Goal: Transaction & Acquisition: Purchase product/service

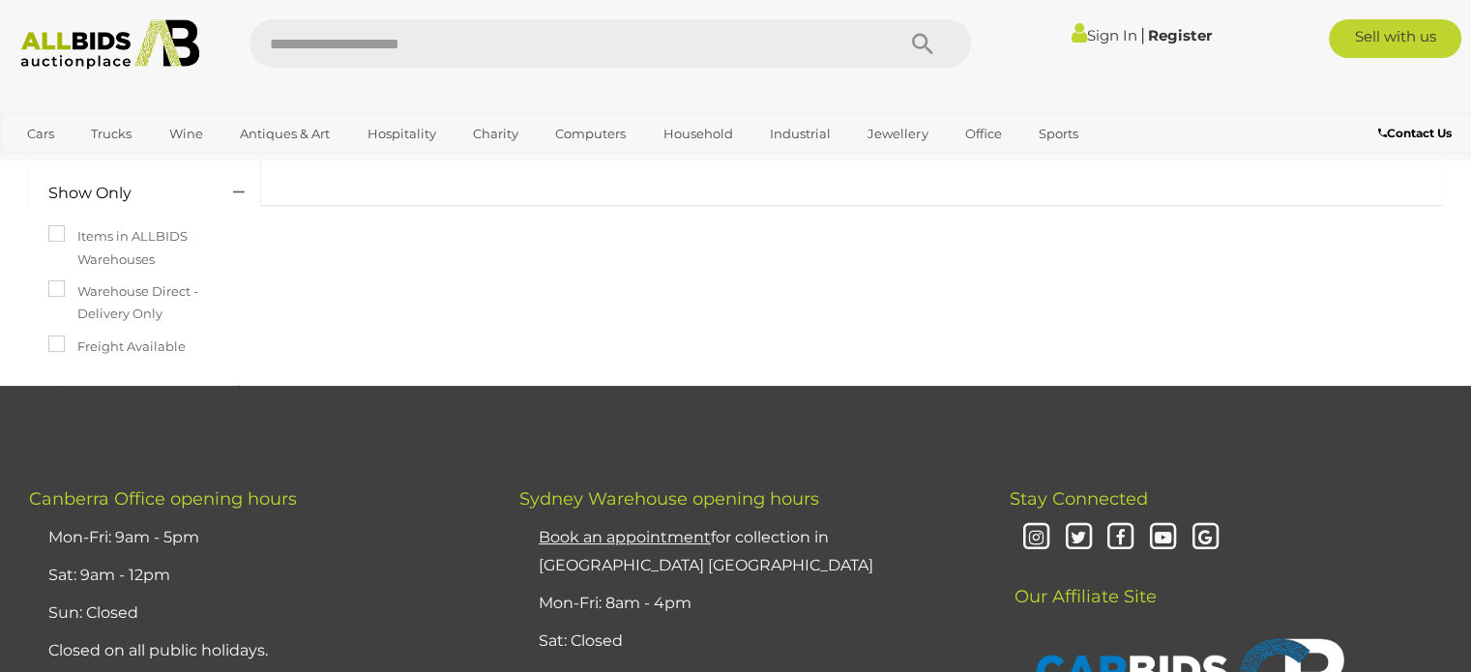
scroll to position [161, 0]
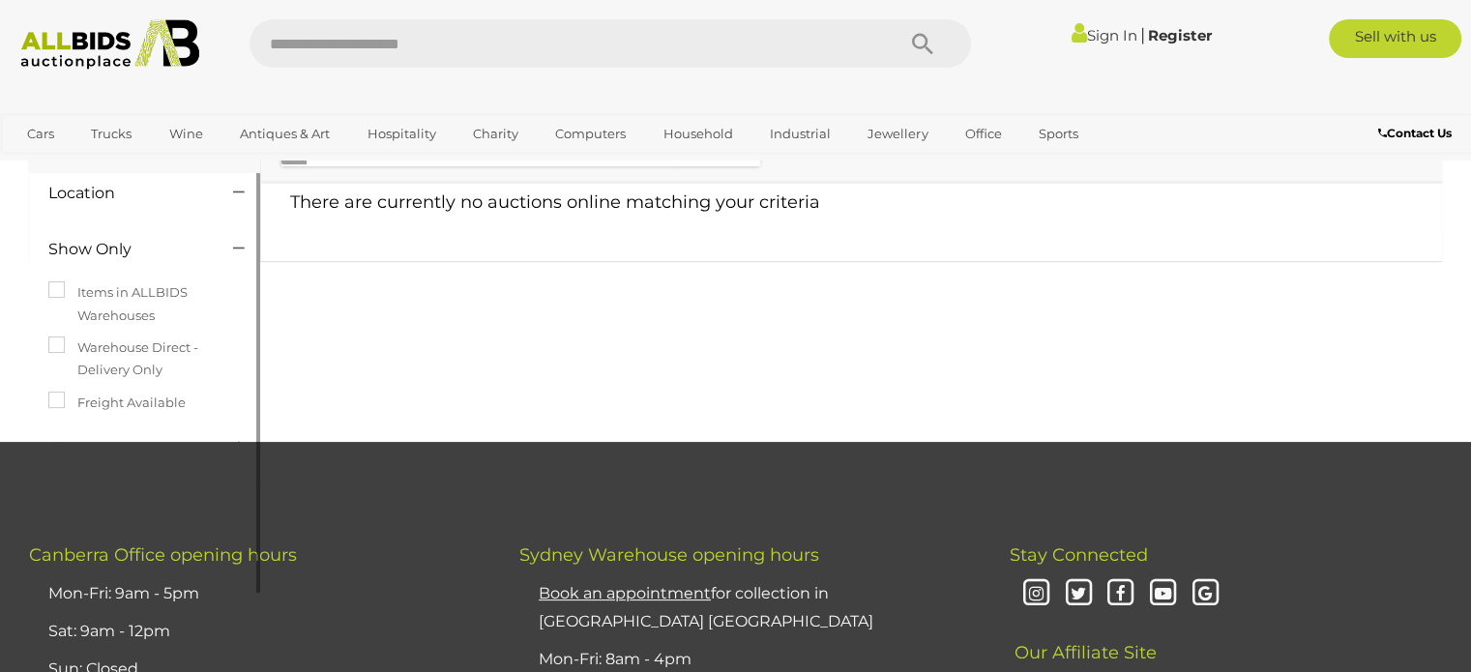
click at [70, 347] on label "Warehouse Direct - Delivery Only" at bounding box center [144, 359] width 192 height 45
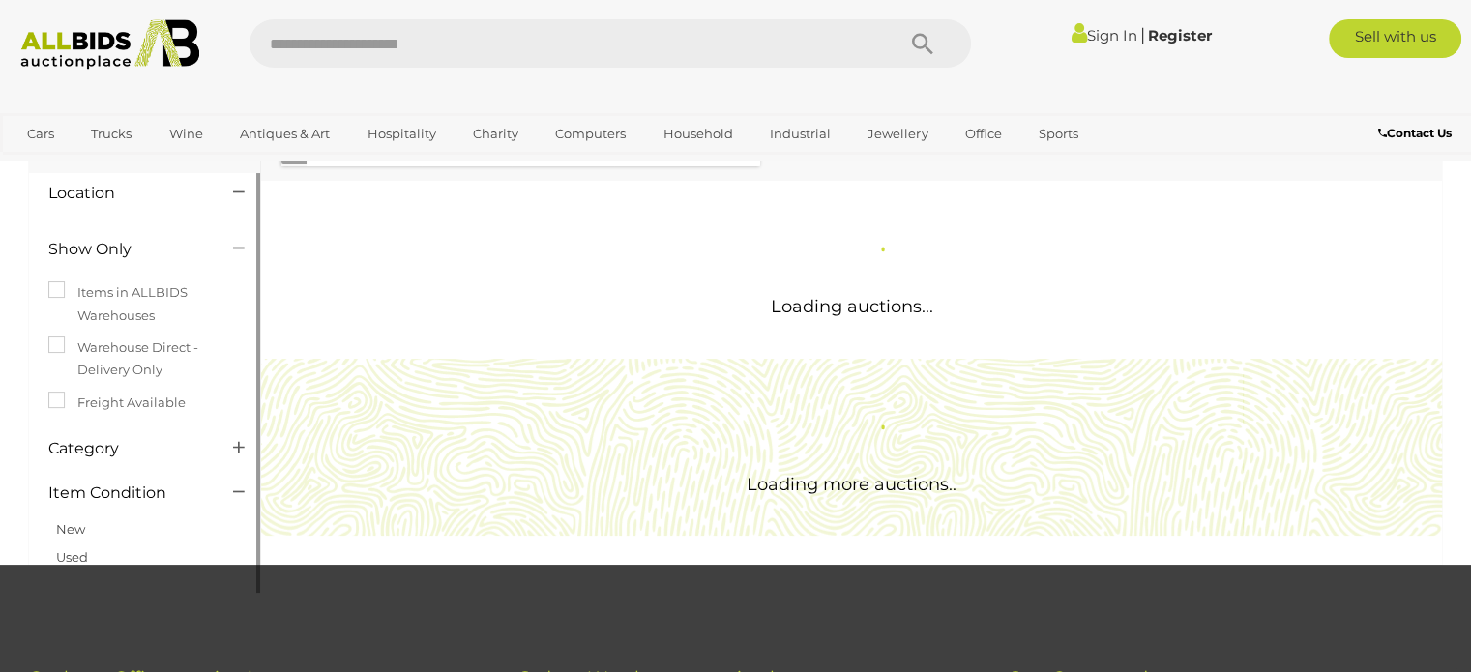
scroll to position [0, 0]
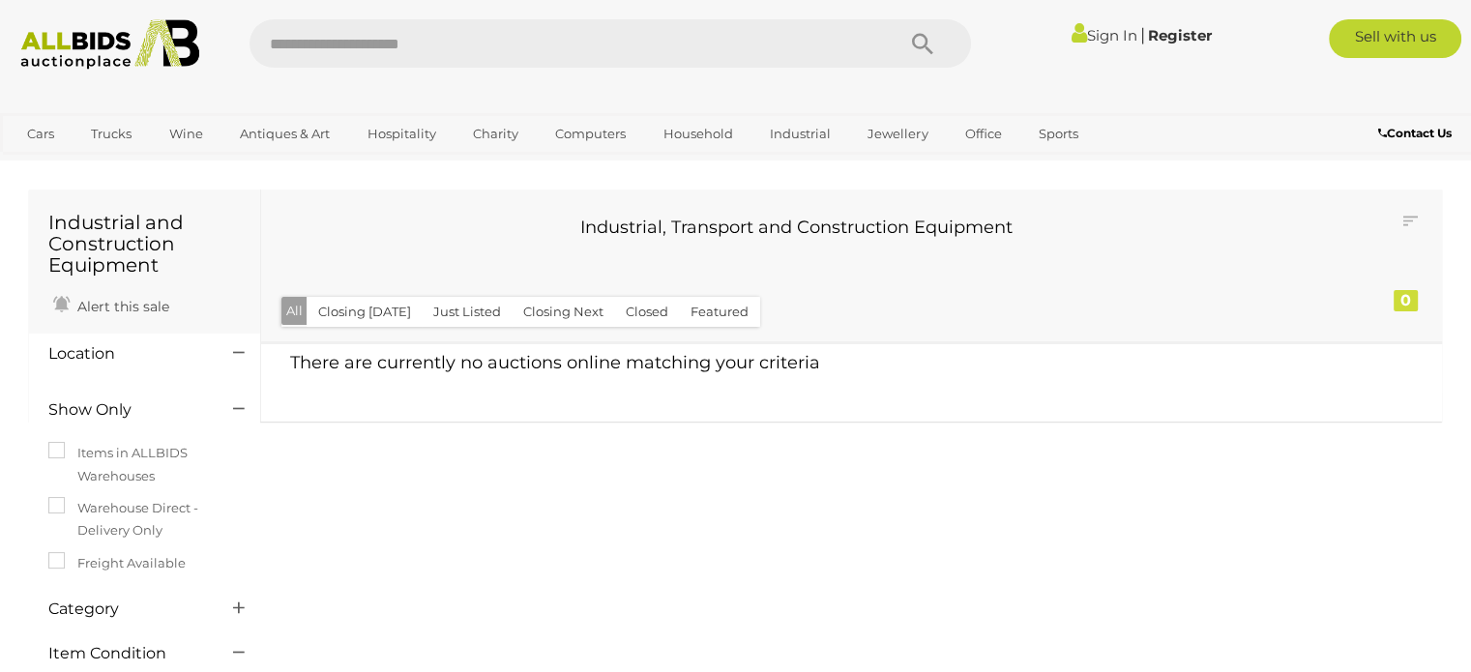
scroll to position [148, 0]
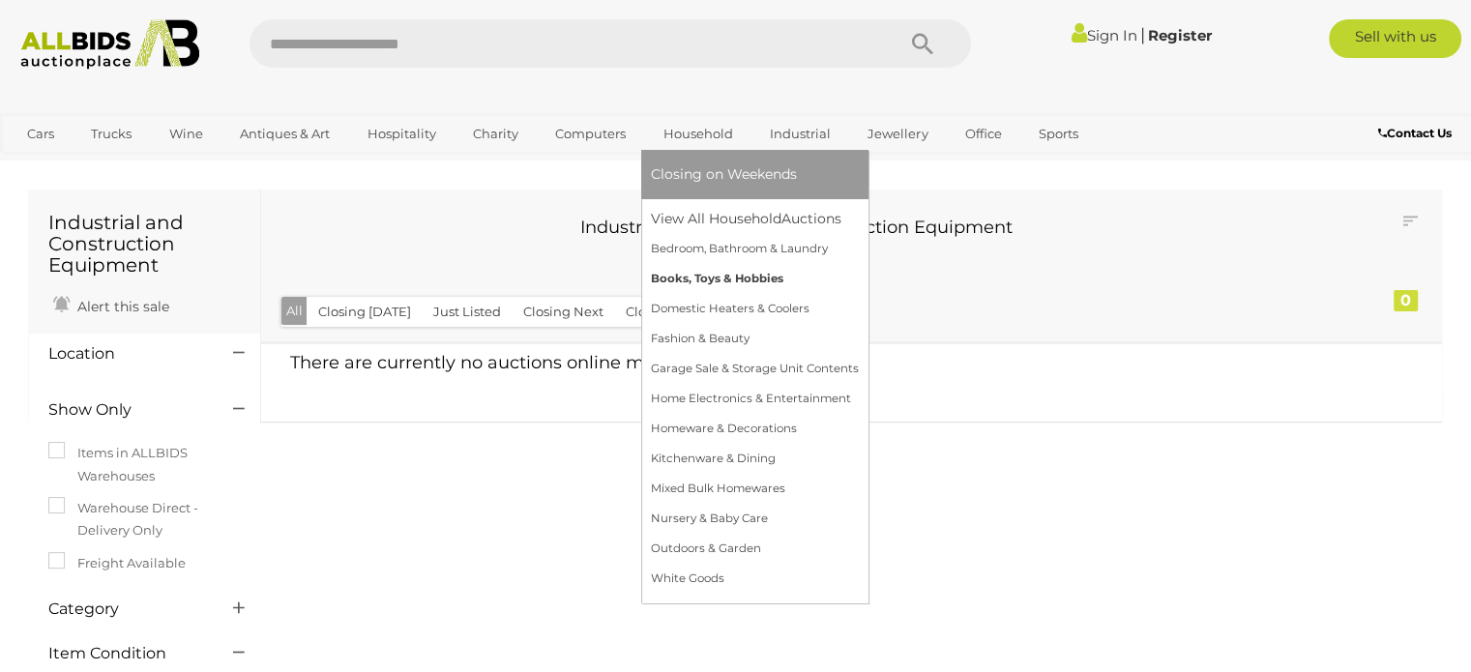
click at [722, 274] on link "Books, Toys & Hobbies" at bounding box center [755, 279] width 208 height 30
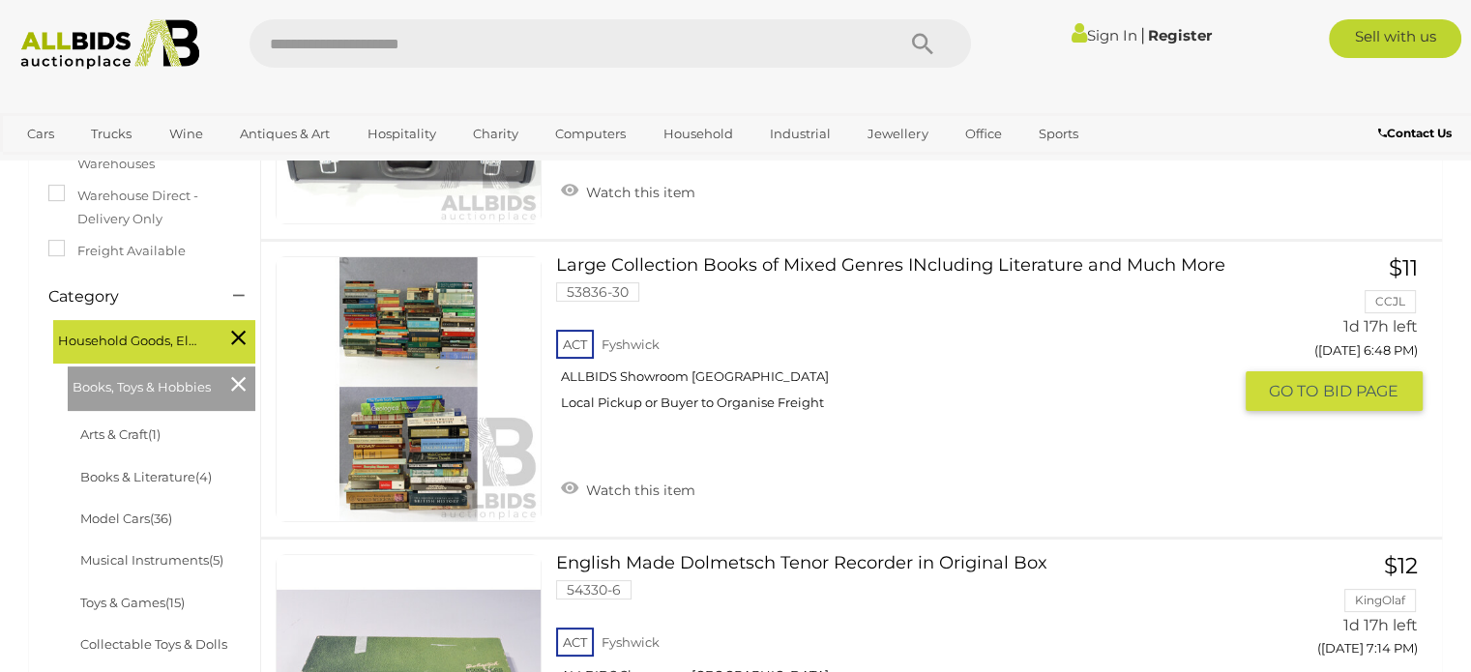
scroll to position [161, 0]
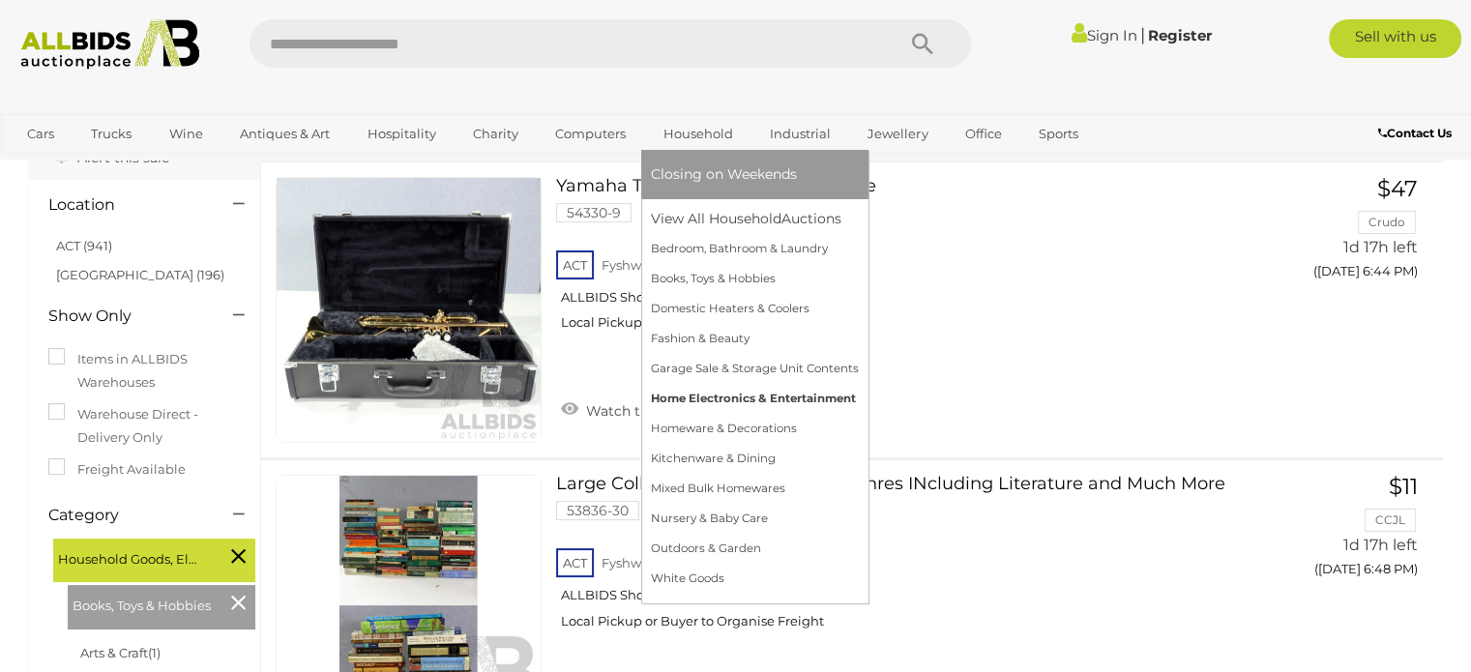
click at [766, 402] on link "Home Electronics & Entertainment" at bounding box center [755, 399] width 208 height 30
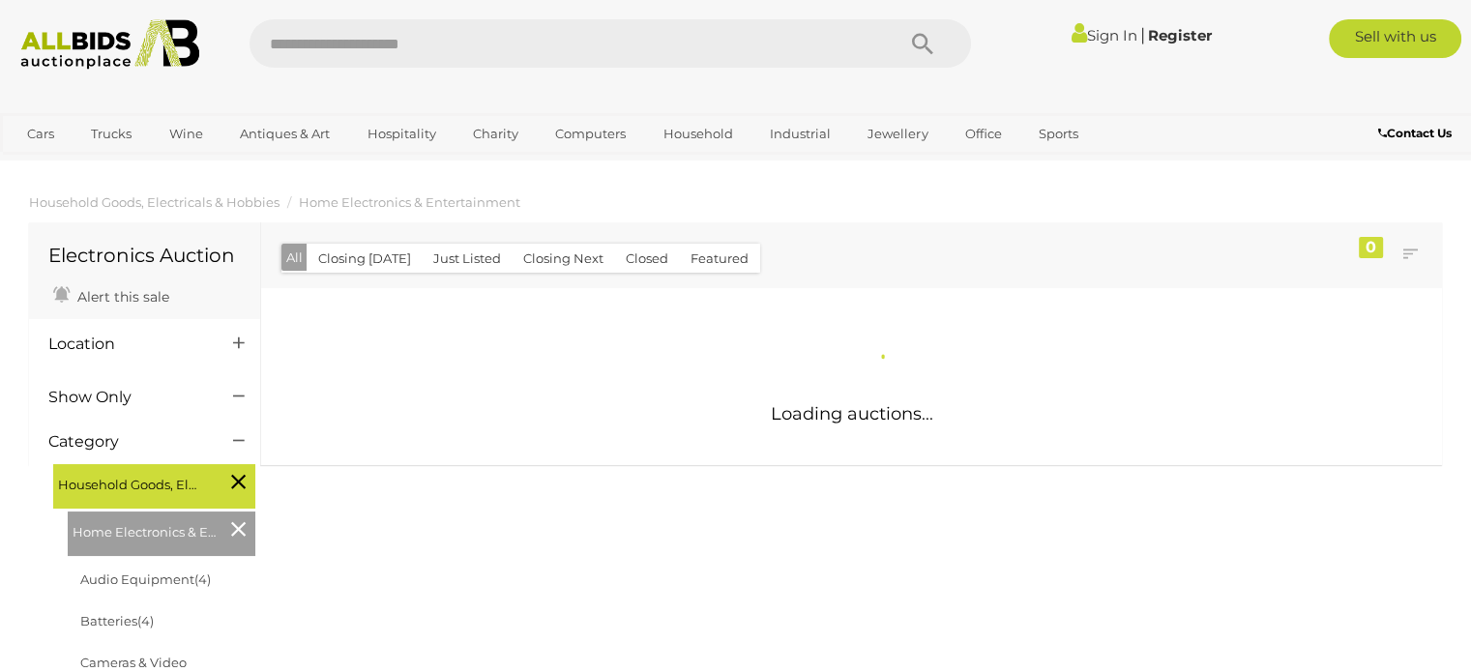
scroll to position [161, 0]
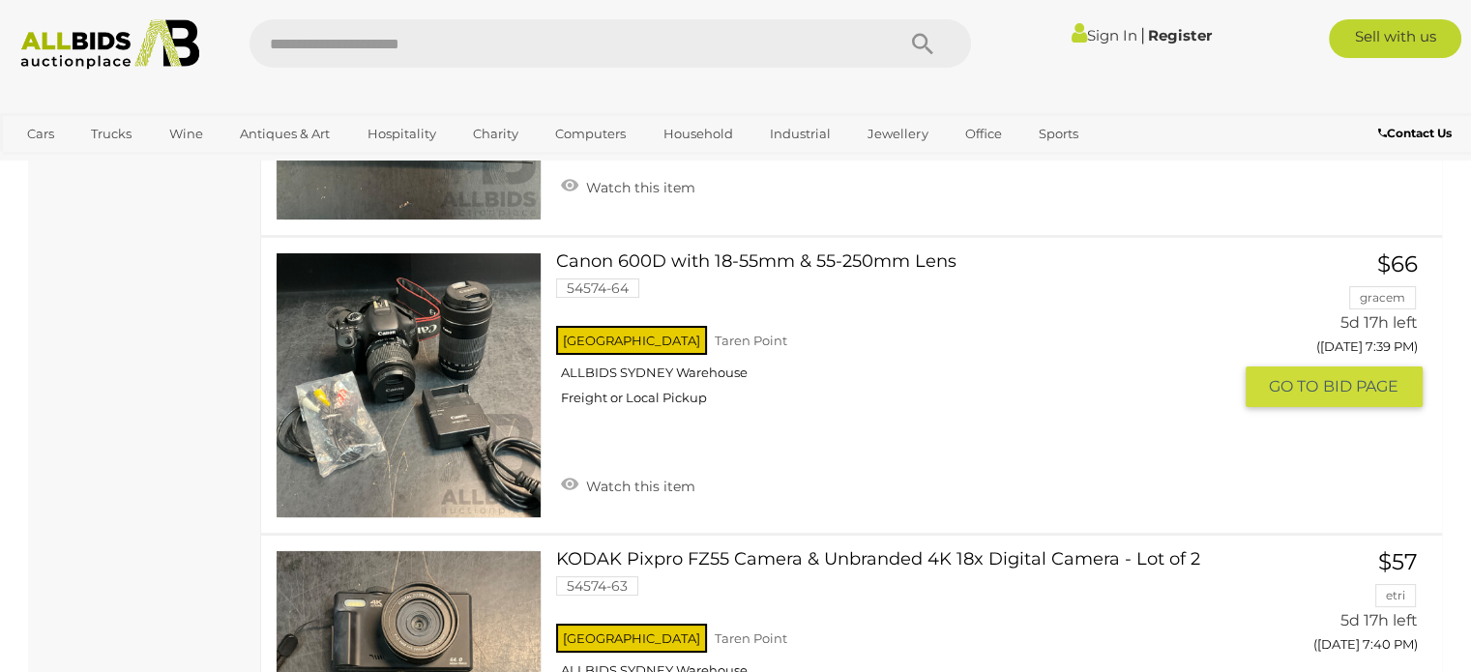
scroll to position [7255, 0]
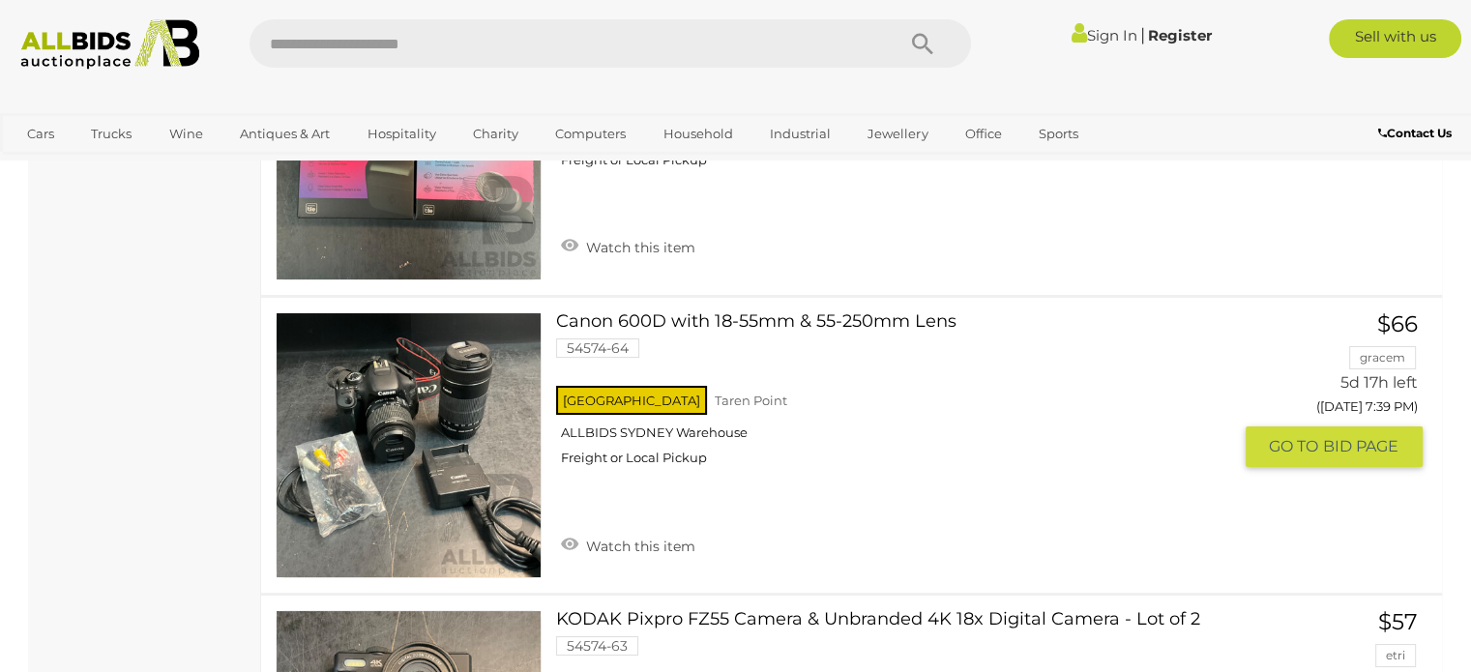
click at [1309, 427] on button "GO TO BID PAGE" at bounding box center [1335, 447] width 178 height 40
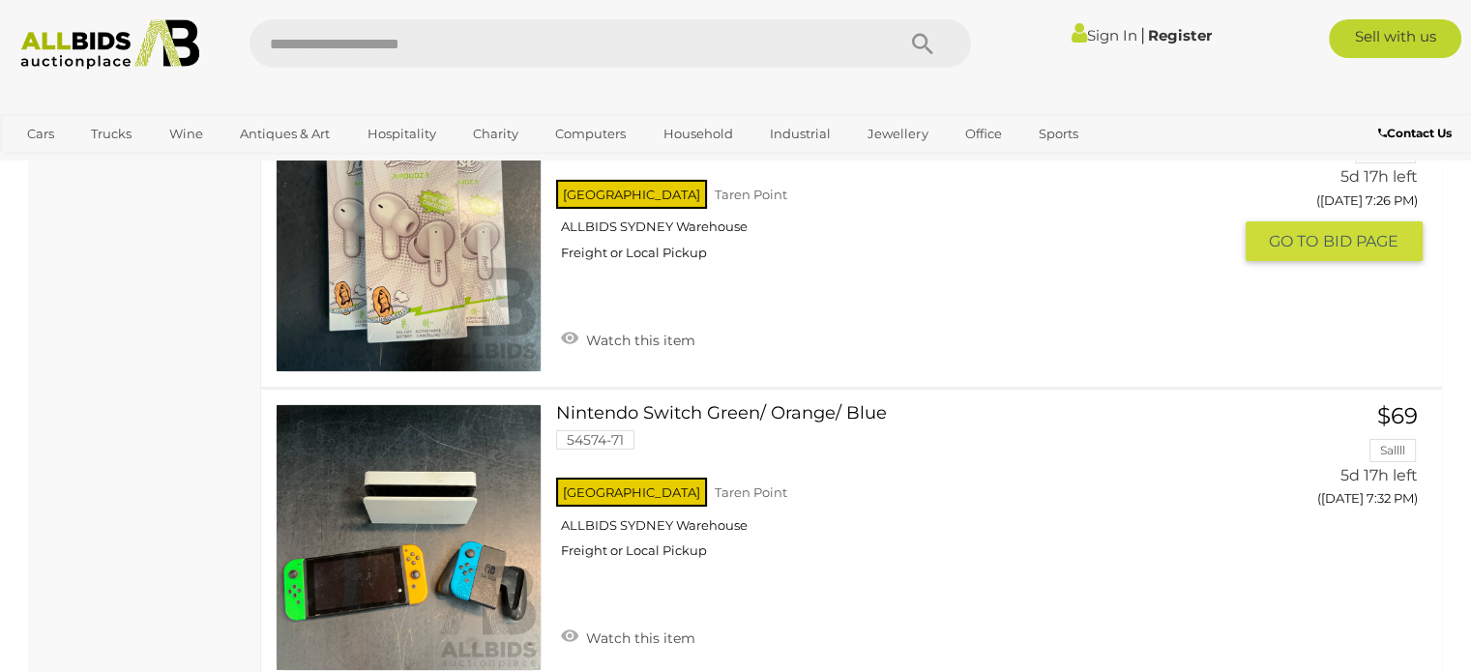
scroll to position [6649, 0]
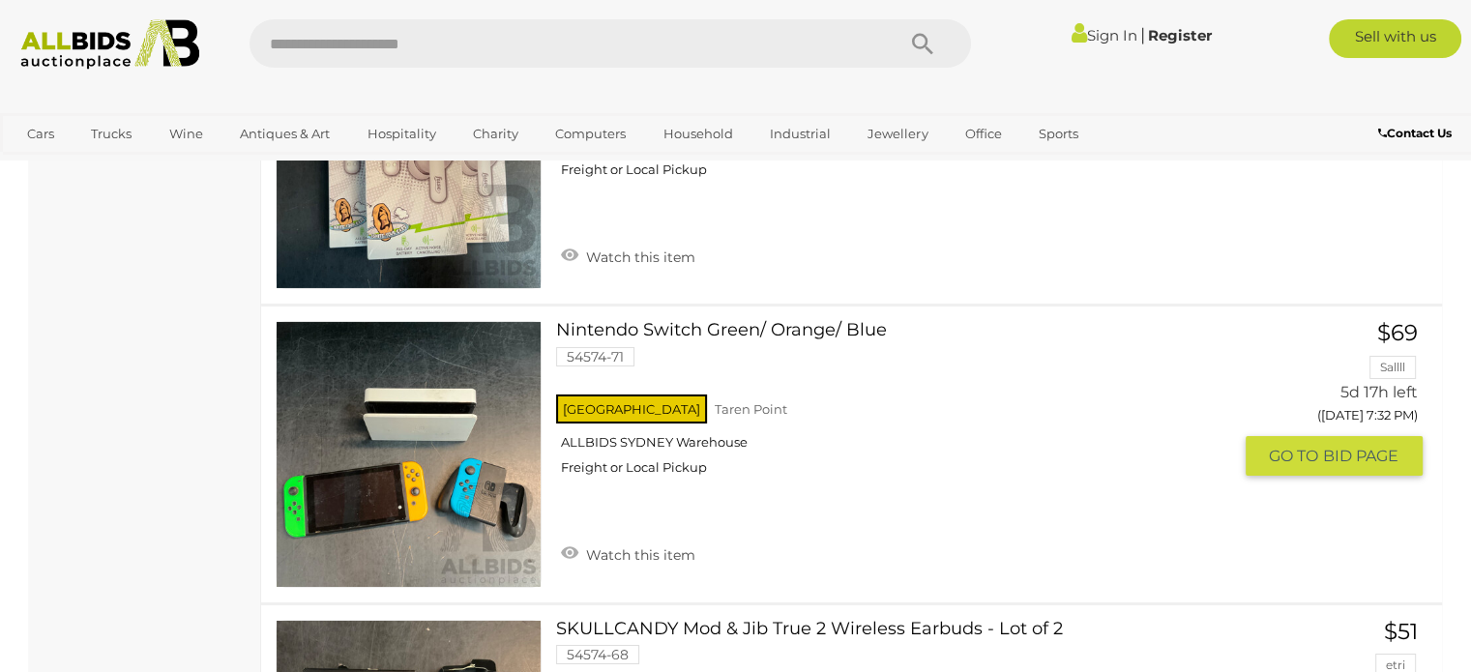
click at [1354, 449] on span "BID PAGE" at bounding box center [1360, 456] width 75 height 20
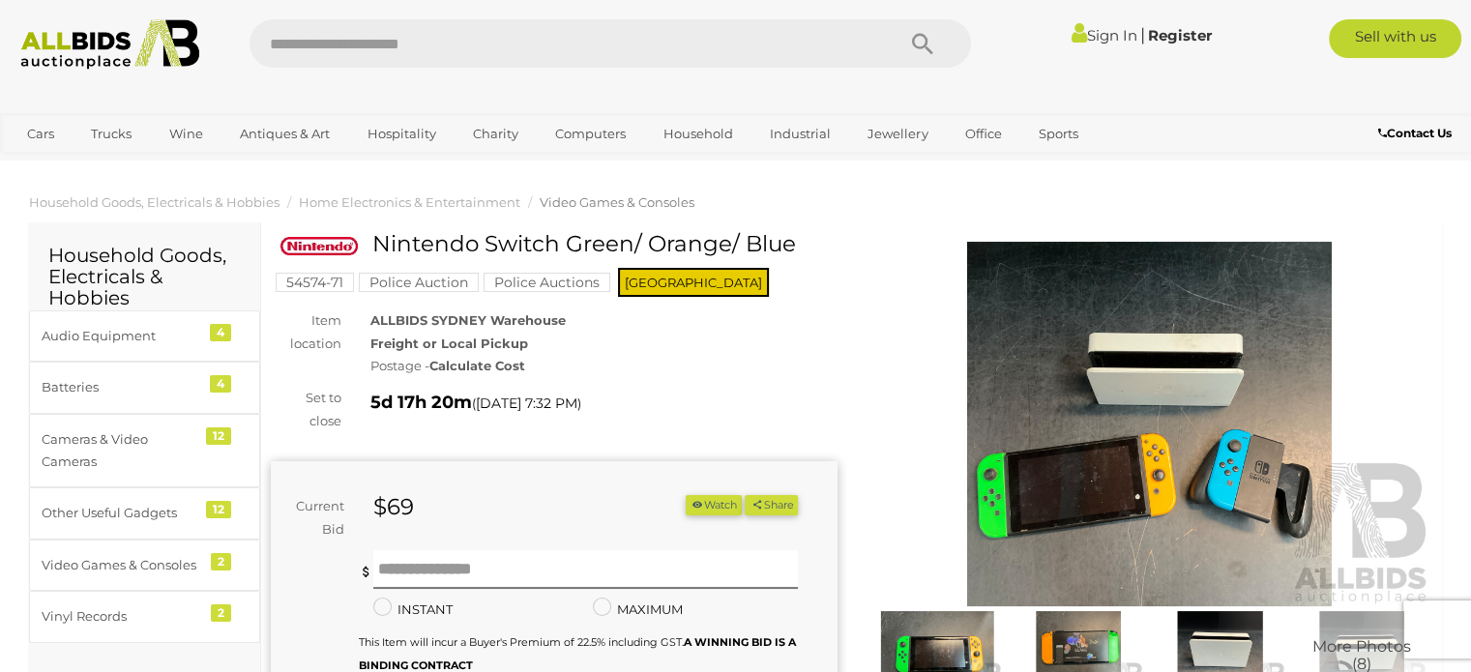
scroll to position [322, 0]
